Goal: Transaction & Acquisition: Purchase product/service

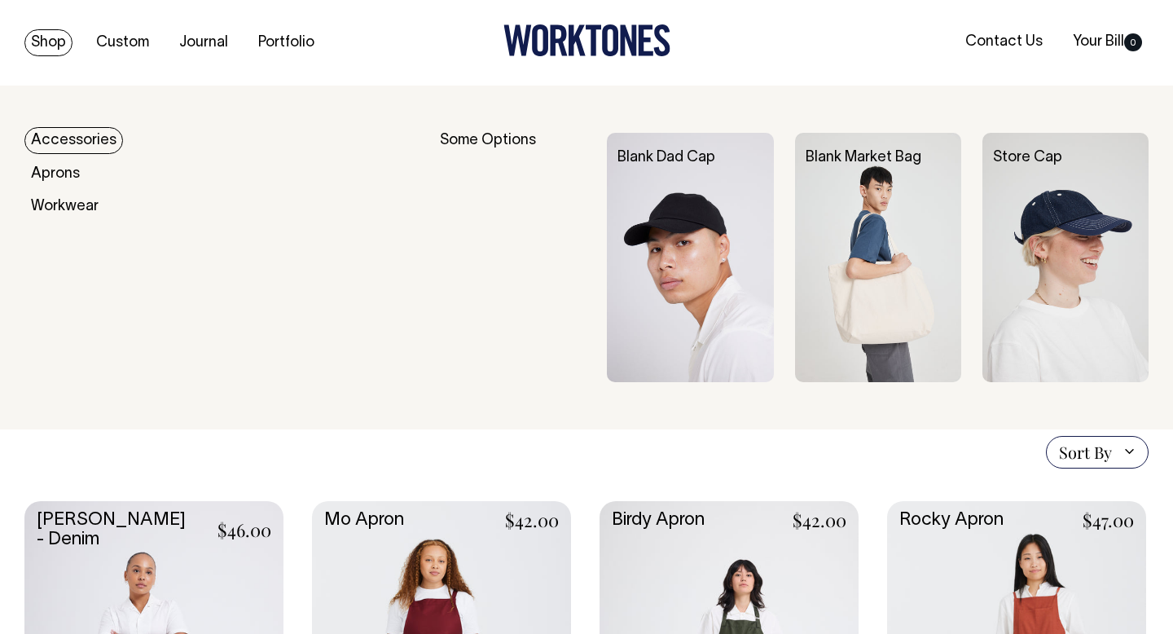
click at [60, 143] on link "Accessories" at bounding box center [73, 140] width 99 height 27
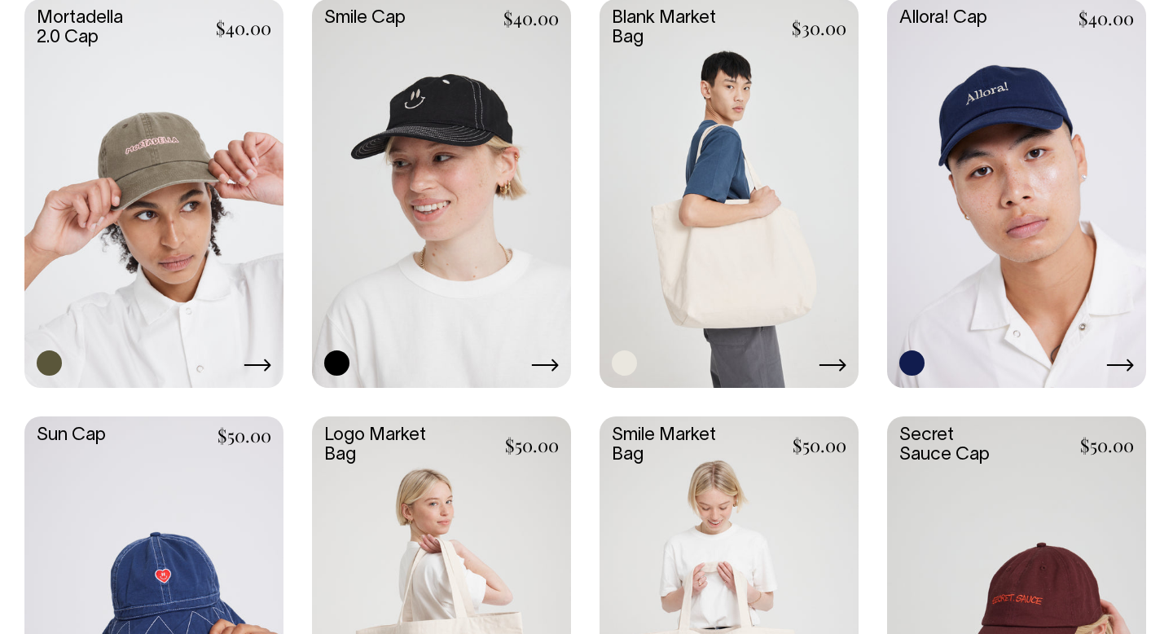
scroll to position [919, 0]
click at [711, 170] on link at bounding box center [729, 191] width 259 height 385
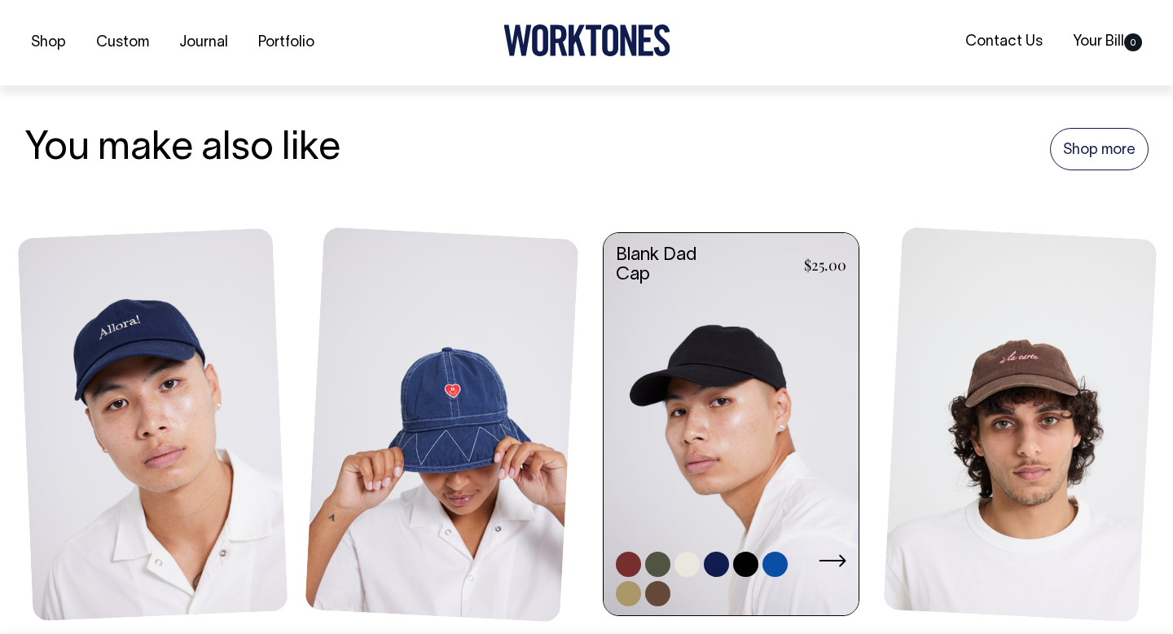
scroll to position [1653, 0]
click at [768, 328] on link at bounding box center [731, 425] width 255 height 386
